Goal: Transaction & Acquisition: Purchase product/service

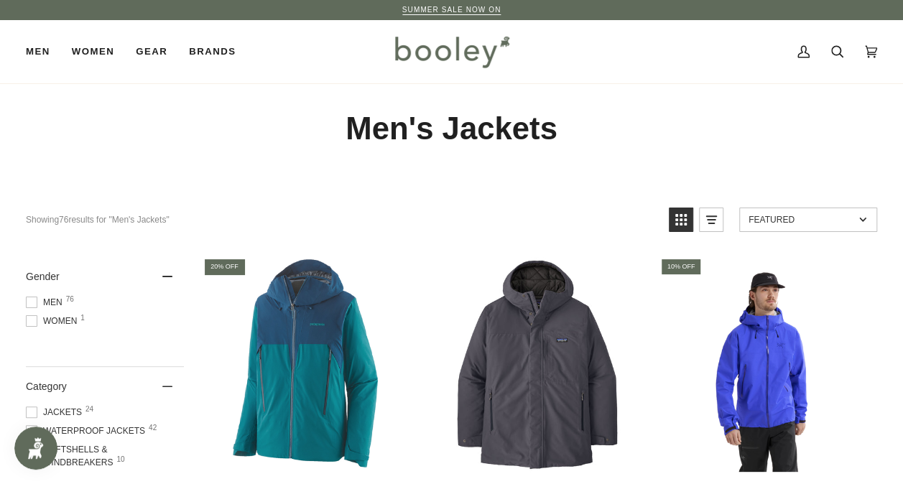
click at [55, 302] on span "Men 76" at bounding box center [46, 302] width 41 height 13
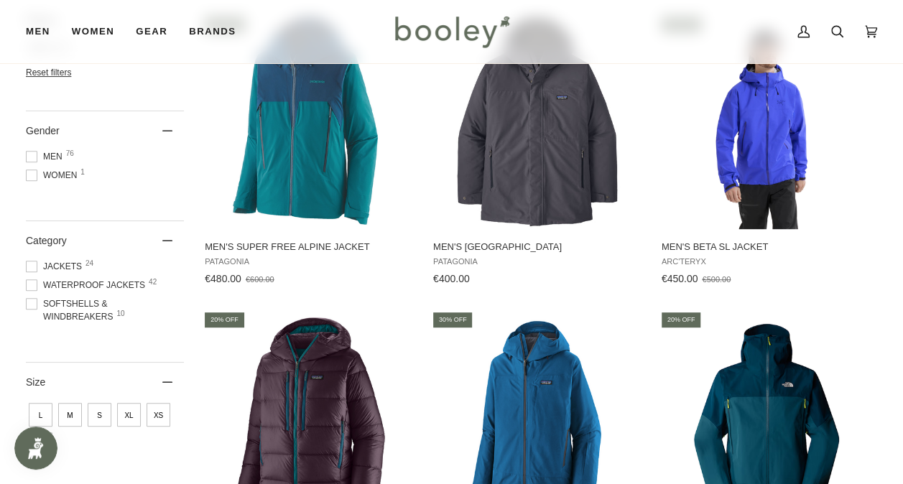
scroll to position [296, 0]
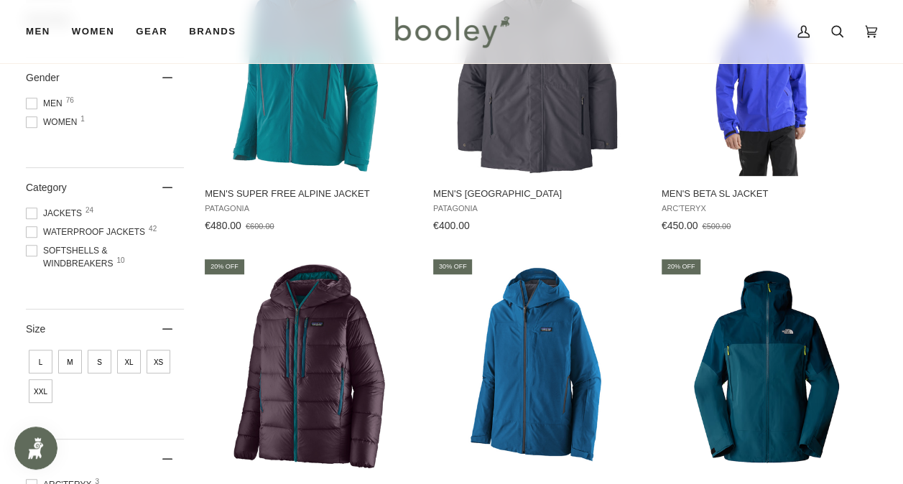
click at [30, 251] on span at bounding box center [31, 250] width 11 height 11
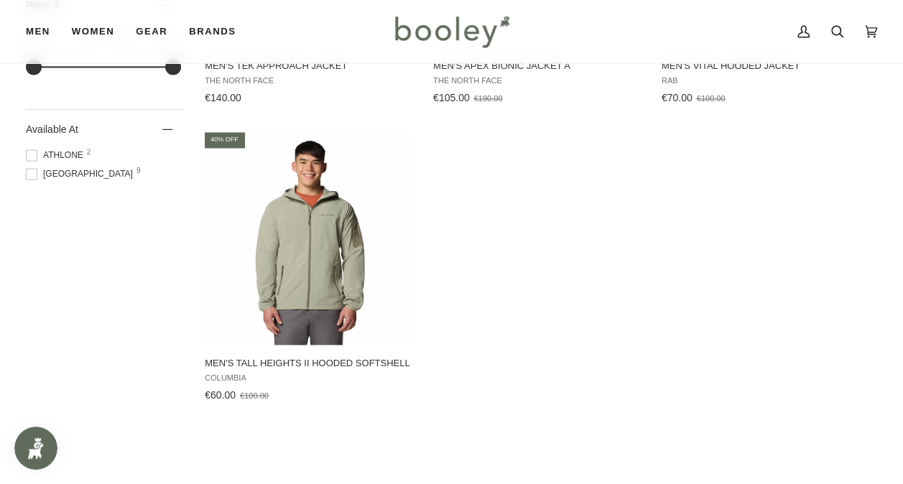
scroll to position [1035, 0]
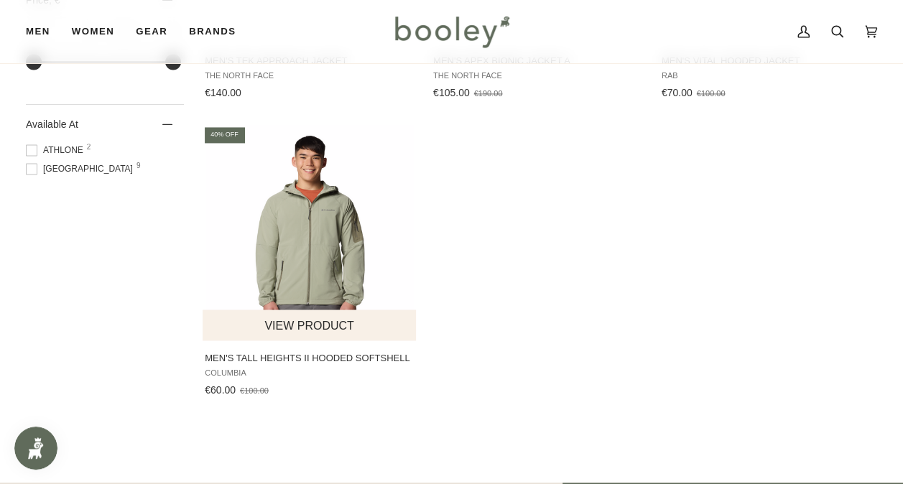
click at [291, 358] on span "Men's Tall Heights II Hooded Softshell" at bounding box center [310, 357] width 211 height 13
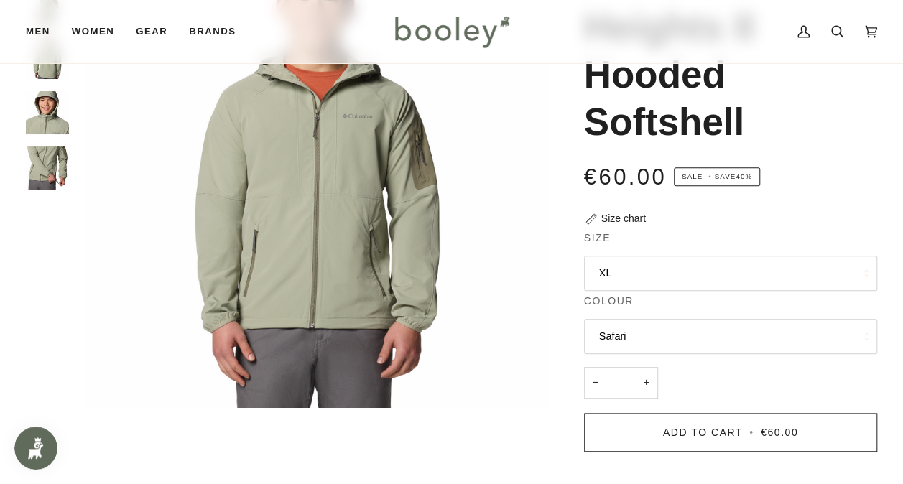
scroll to position [115, 0]
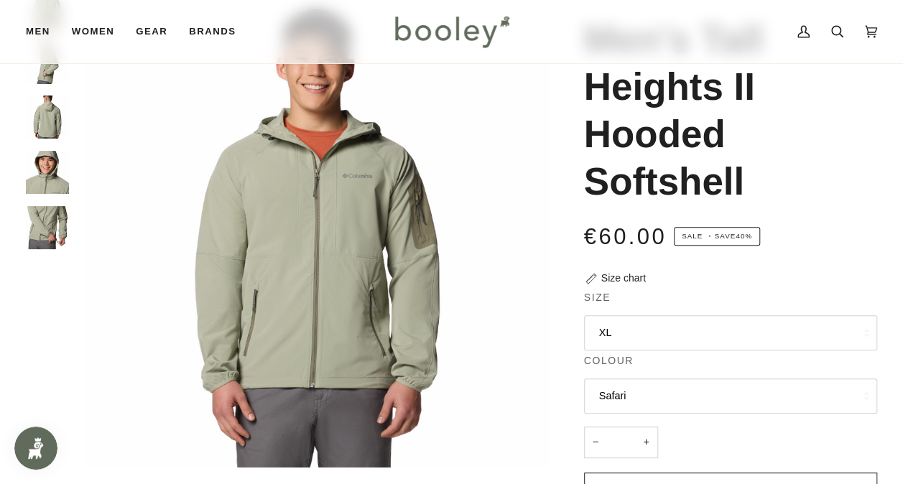
click at [52, 231] on img "Columbia Men's Tall Heights II Hooded Softshell Safari - Booley Galway" at bounding box center [47, 227] width 43 height 43
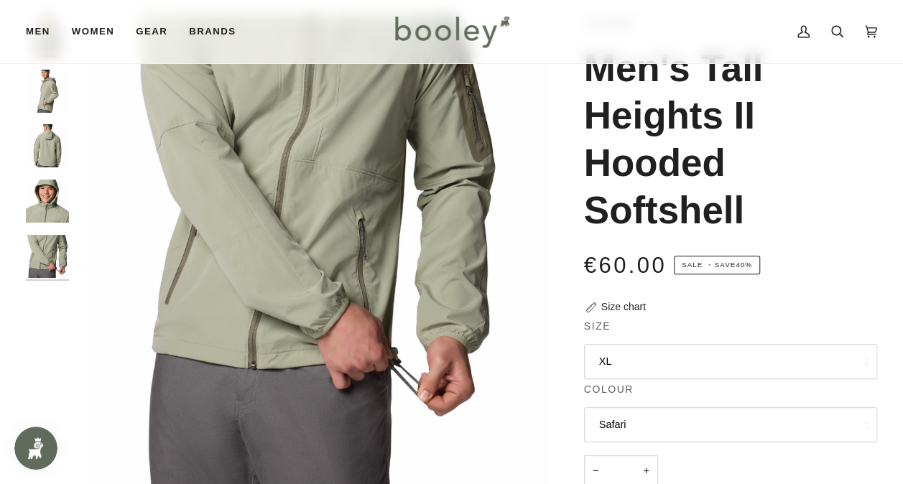
scroll to position [0, 0]
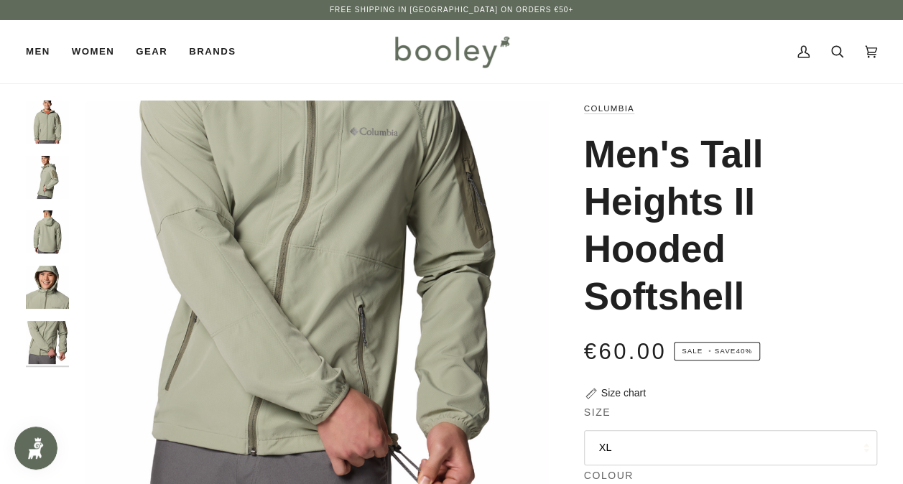
click at [38, 167] on img "Columbia Men's Tall Heights II Hooded Softshell Safari - Booley Galway" at bounding box center [47, 177] width 43 height 43
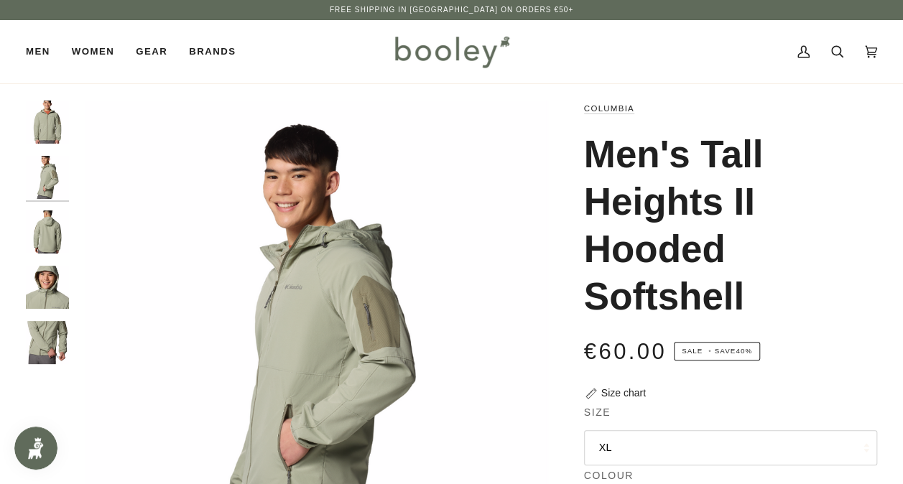
click at [40, 232] on img "Columbia Men's Tall Heights II Hooded Softshell Safari - Booley Galway" at bounding box center [47, 232] width 43 height 43
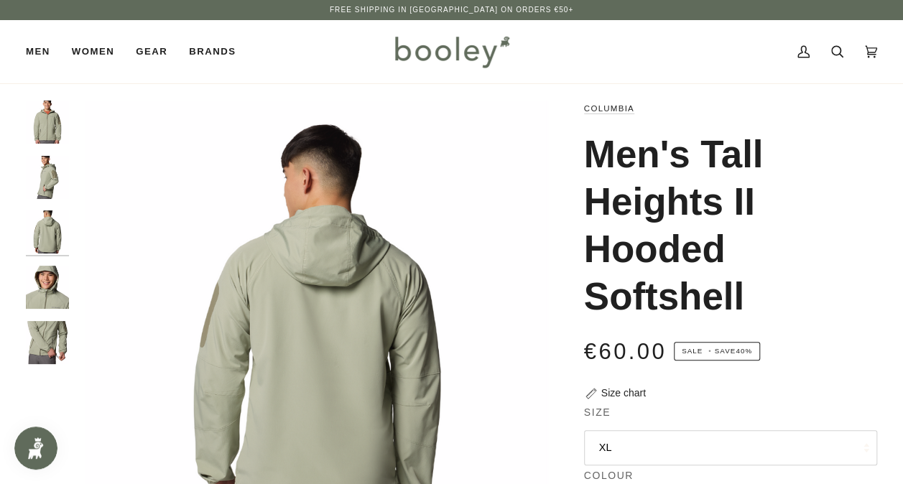
click at [37, 290] on img "Columbia Men's Tall Heights II Hooded Softshell Safari - Booley Galway" at bounding box center [47, 287] width 43 height 43
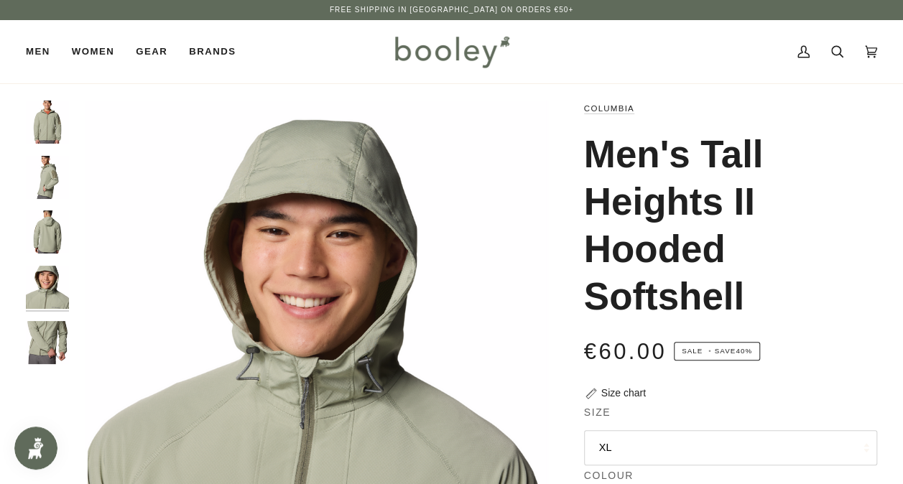
click at [44, 331] on img "Columbia Men's Tall Heights II Hooded Softshell Safari - Booley Galway" at bounding box center [47, 342] width 43 height 43
